Goal: Information Seeking & Learning: Learn about a topic

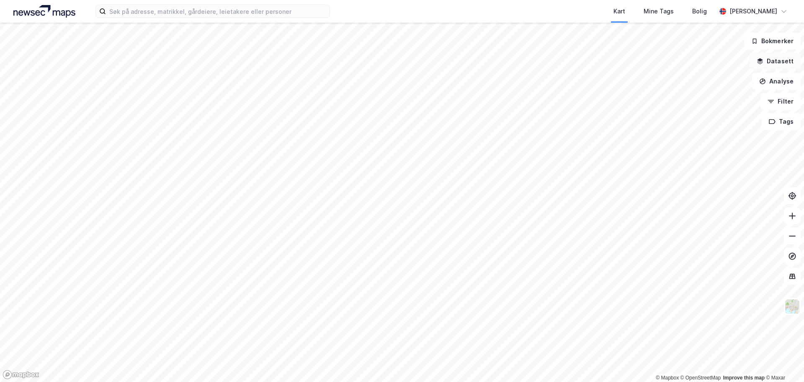
click at [772, 63] on button "Datasett" at bounding box center [775, 61] width 51 height 17
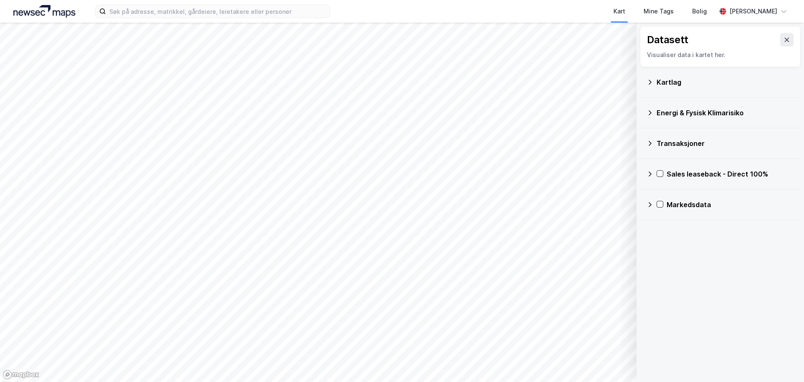
click at [661, 80] on div "Kartlag" at bounding box center [725, 82] width 137 height 10
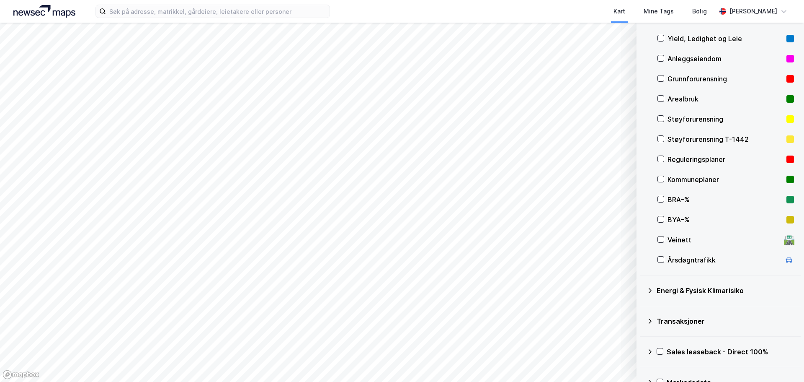
scroll to position [83, 0]
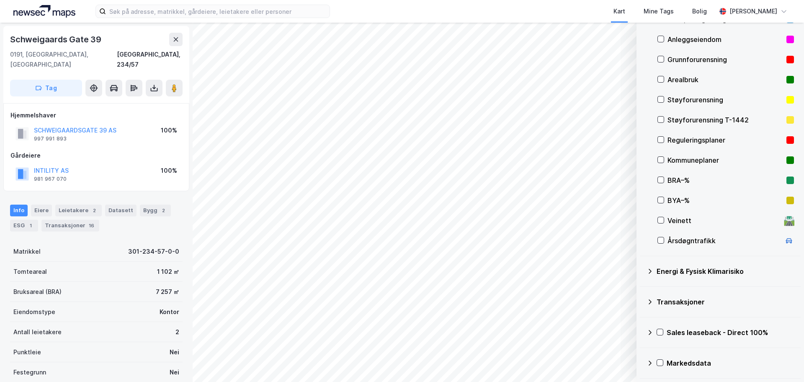
click at [79, 164] on div "INTILITY AS 981 967 070 100%" at bounding box center [96, 174] width 172 height 20
drag, startPoint x: 79, startPoint y: 161, endPoint x: 28, endPoint y: 162, distance: 50.3
click at [28, 164] on div "INTILITY AS 981 967 070 100%" at bounding box center [96, 174] width 172 height 20
drag, startPoint x: 131, startPoint y: 124, endPoint x: 24, endPoint y: 124, distance: 107.2
click at [24, 124] on div "SCHWEIGAARDSGATE 39 AS 997 991 893 100%" at bounding box center [96, 134] width 172 height 20
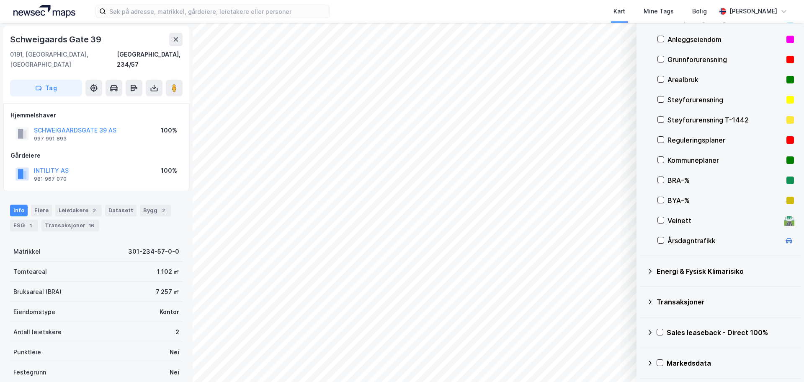
click at [51, 286] on div "Bruksareal (BRA)" at bounding box center [37, 291] width 48 height 10
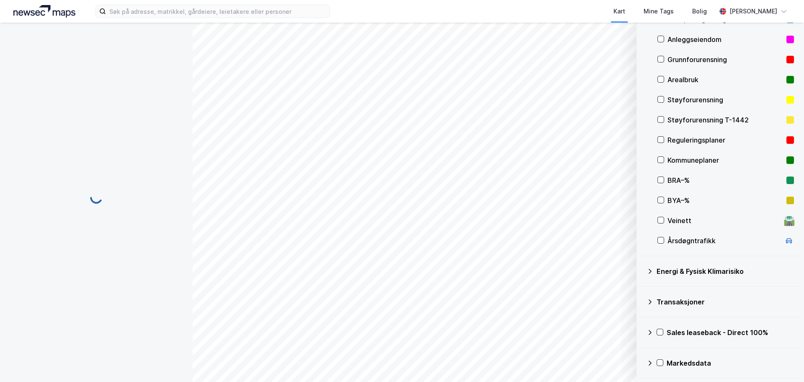
scroll to position [2, 0]
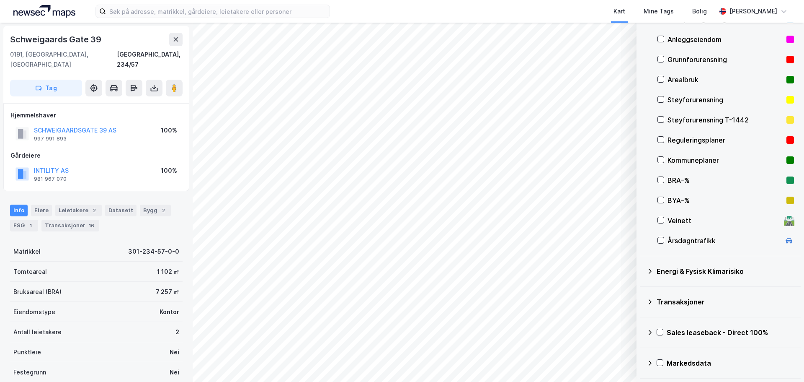
scroll to position [2, 0]
click at [22, 218] on div "ESG 1" at bounding box center [24, 224] width 28 height 12
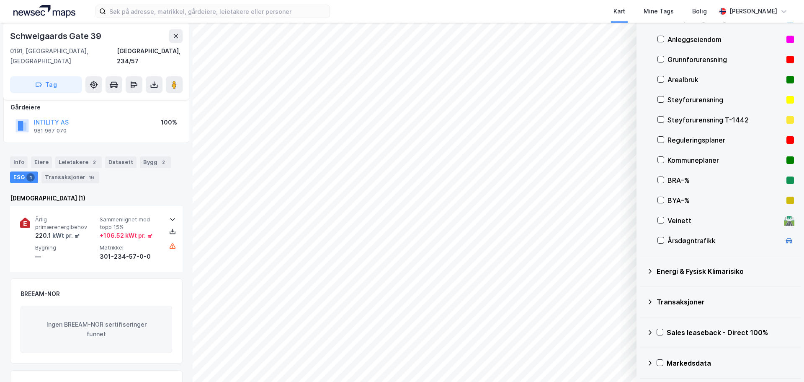
scroll to position [38, 0]
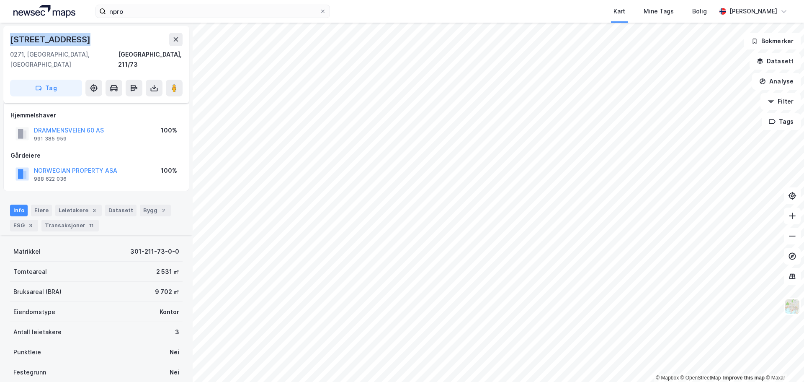
scroll to position [95, 0]
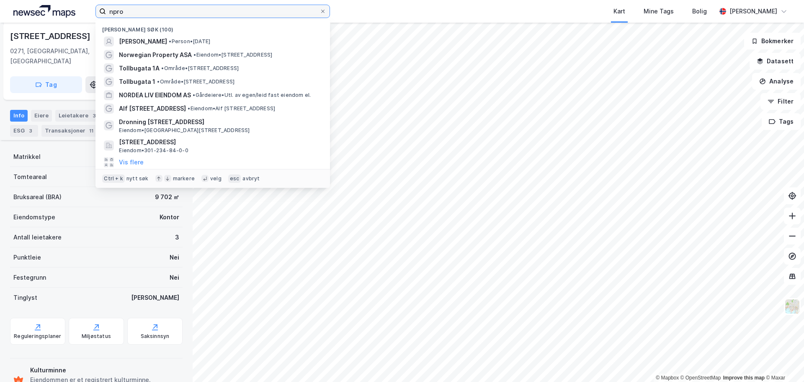
click at [179, 9] on input "npro" at bounding box center [213, 11] width 214 height 13
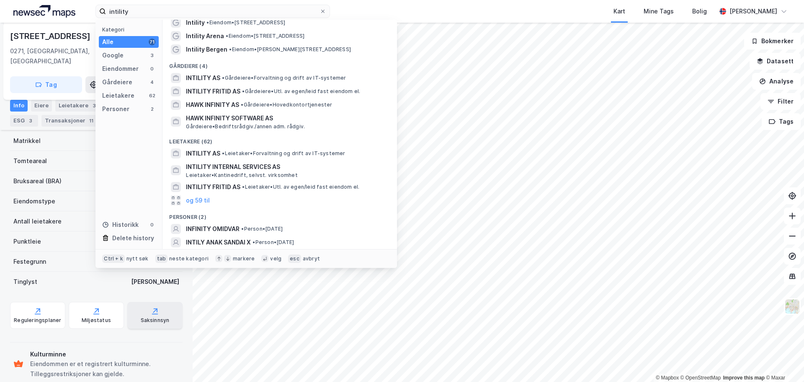
scroll to position [118, 0]
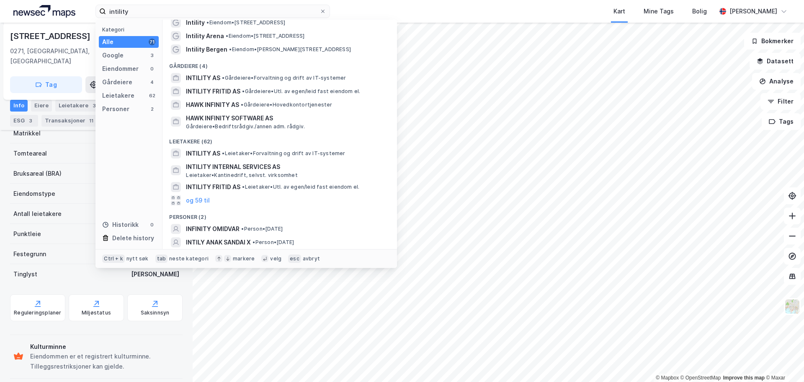
click at [177, 332] on div "Drammensveien 60 0271, Oslo, Oslo Oslo, 211/73 Tag Hjemmelshaver DRAMMENSVEIEN …" at bounding box center [96, 202] width 193 height 359
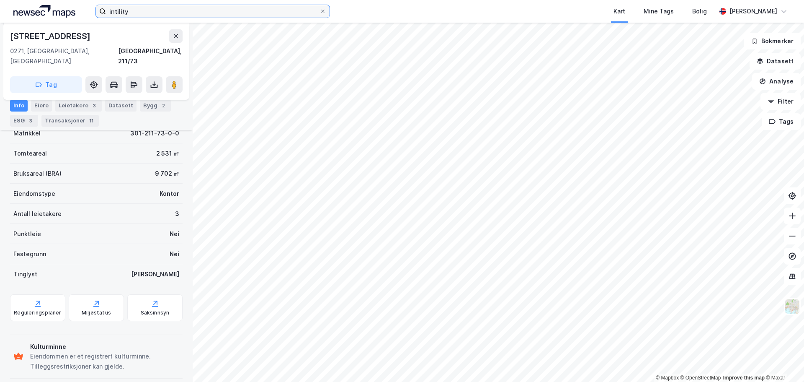
click at [135, 12] on input "intility" at bounding box center [213, 11] width 214 height 13
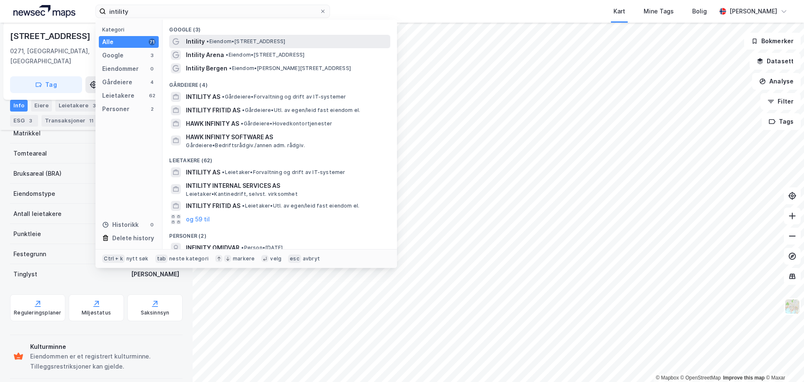
click at [229, 41] on span "• Eiendom • Schweigaards gate 39, 0191 Oslo" at bounding box center [245, 41] width 79 height 7
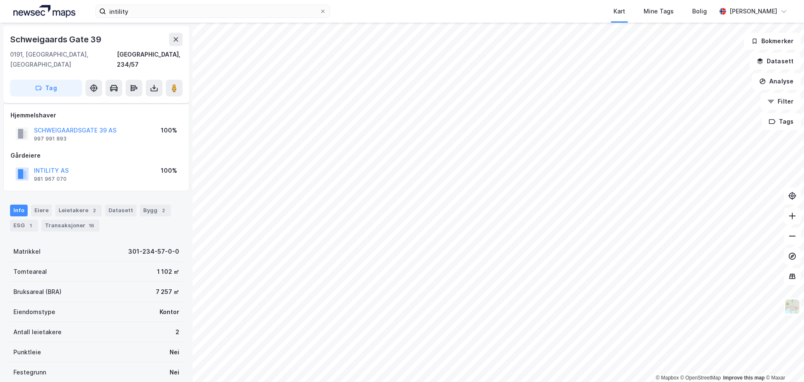
scroll to position [118, 0]
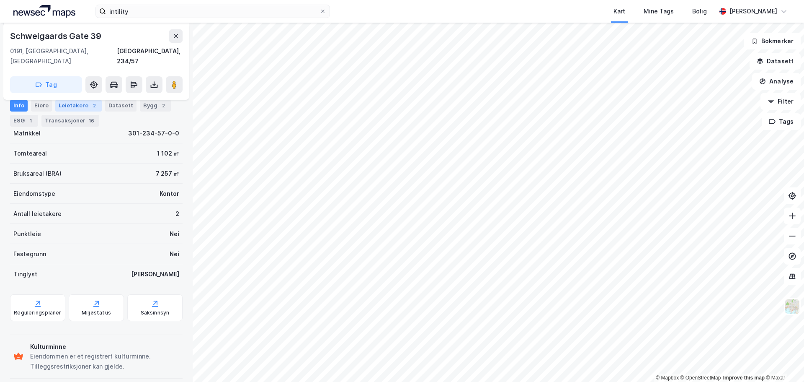
click at [76, 106] on div "Leietakere 2" at bounding box center [78, 106] width 46 height 12
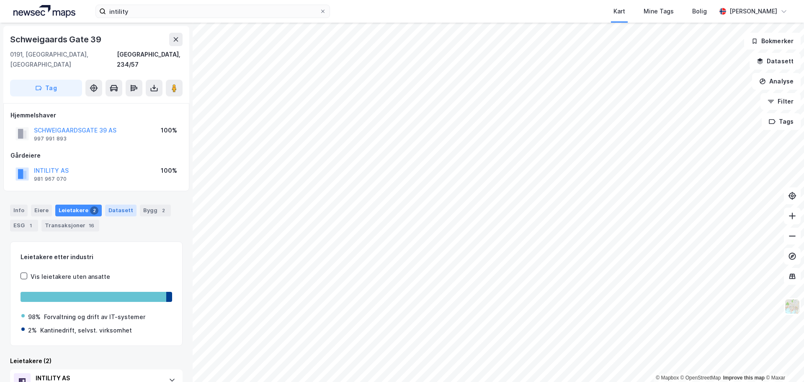
scroll to position [78, 0]
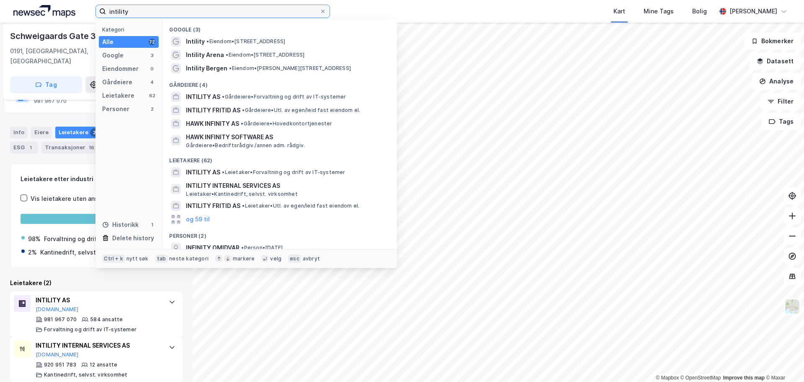
click at [135, 13] on input "intility" at bounding box center [213, 11] width 214 height 13
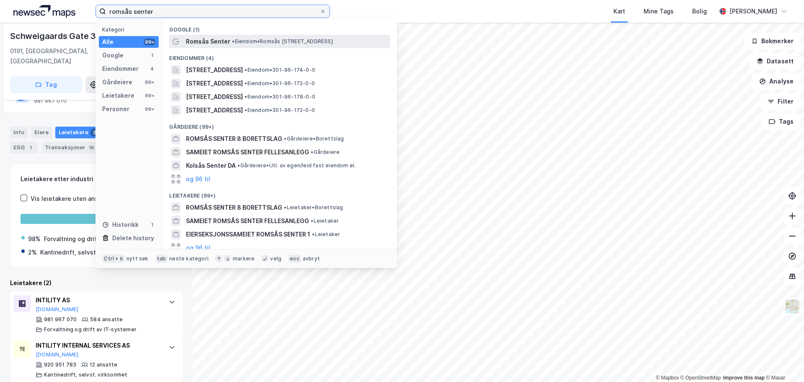
type input "romsås senter"
click at [243, 39] on span "• Eiendom • Romsås Senter 4, 0970 Oslo" at bounding box center [282, 41] width 101 height 7
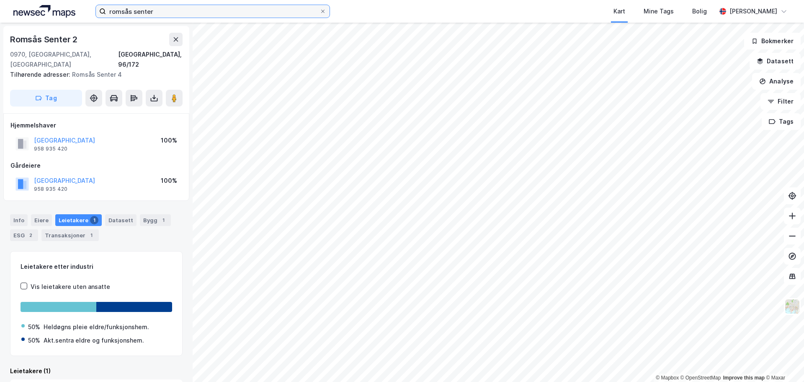
click at [142, 13] on input "romsås senter" at bounding box center [213, 11] width 214 height 13
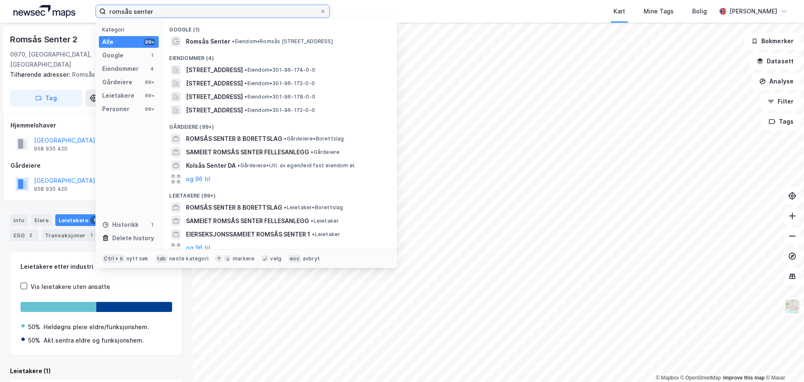
click at [142, 13] on input "romsås senter" at bounding box center [213, 11] width 214 height 13
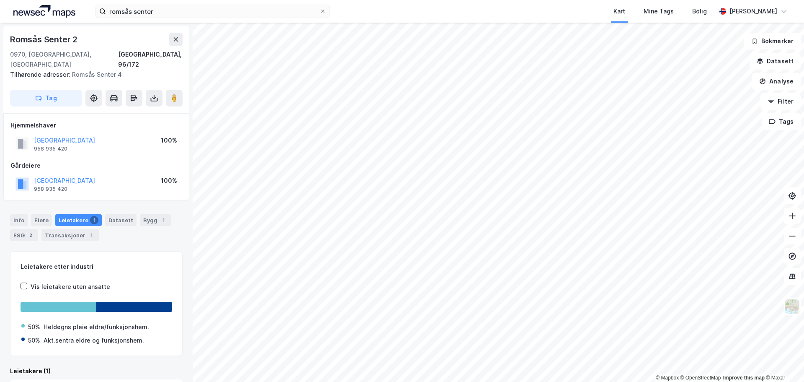
click at [356, 9] on div "romsås senter Kart Mine Tags Bolig Morten Slette" at bounding box center [402, 11] width 804 height 23
